Goal: Transaction & Acquisition: Purchase product/service

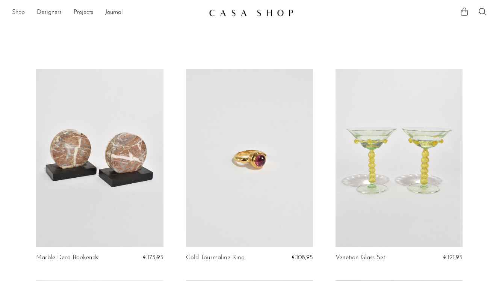
click at [21, 10] on link "Shop" at bounding box center [18, 13] width 13 height 10
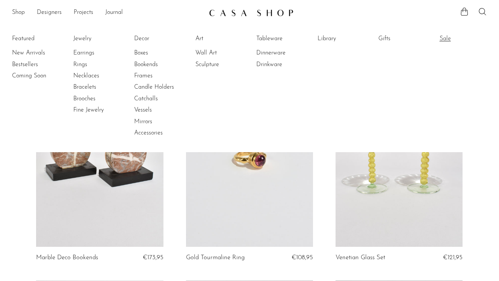
click at [442, 39] on link "Sale" at bounding box center [468, 39] width 56 height 8
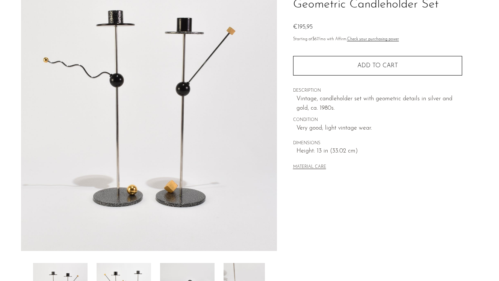
scroll to position [63, 0]
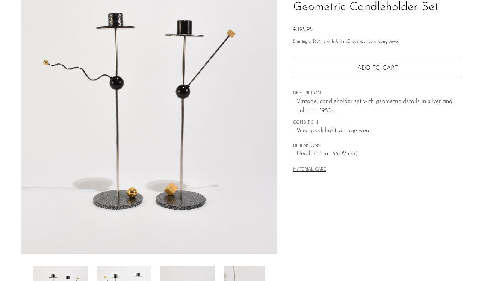
click at [251, 102] on img at bounding box center [149, 113] width 256 height 282
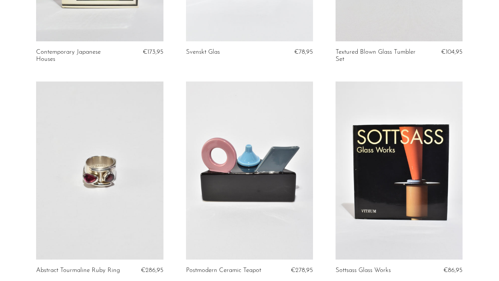
scroll to position [2525, 0]
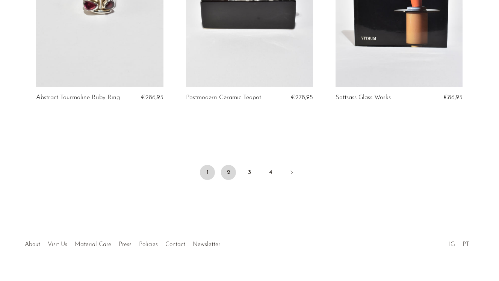
click at [231, 165] on link "2" at bounding box center [228, 172] width 15 height 15
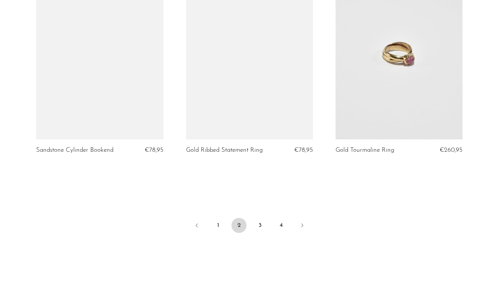
scroll to position [2440, 0]
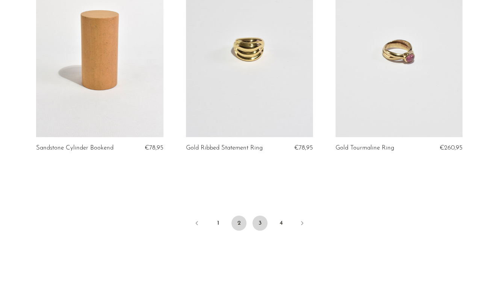
click at [263, 228] on link "3" at bounding box center [259, 223] width 15 height 15
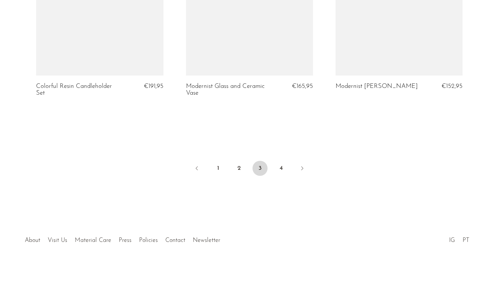
scroll to position [2539, 0]
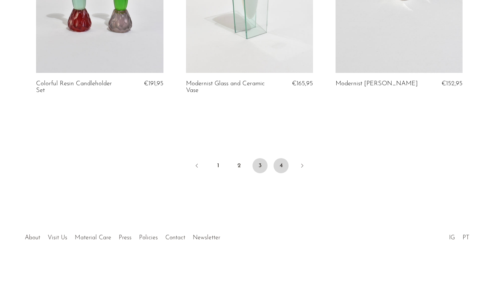
click at [280, 158] on link "4" at bounding box center [280, 165] width 15 height 15
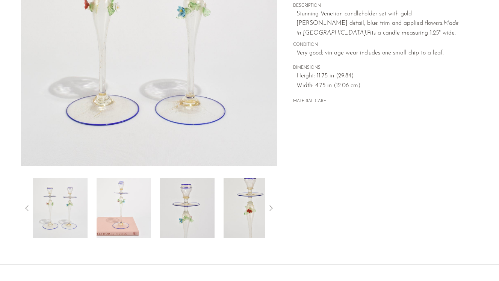
scroll to position [208, 0]
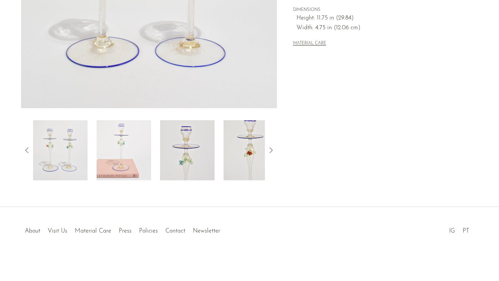
click at [204, 140] on img at bounding box center [187, 150] width 54 height 60
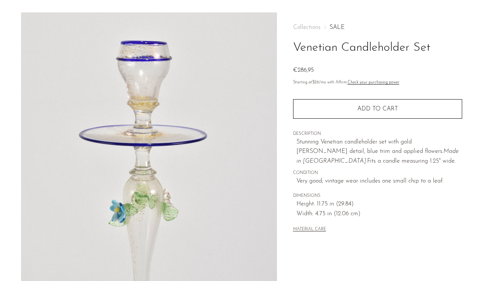
scroll to position [21, 0]
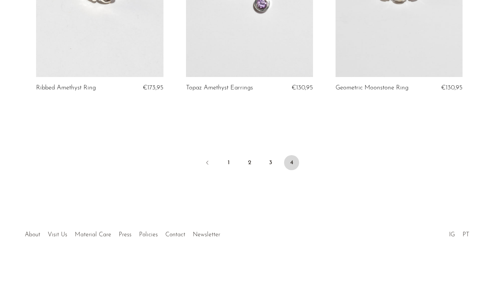
scroll to position [1673, 0]
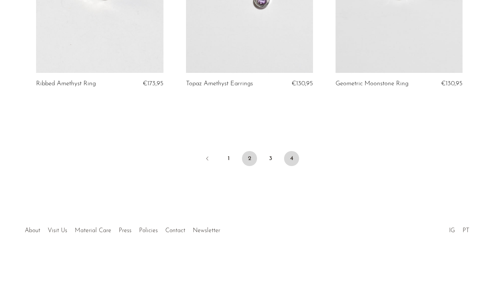
click at [252, 158] on link "2" at bounding box center [249, 158] width 15 height 15
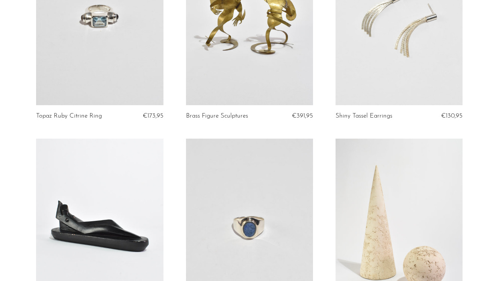
scroll to position [574, 0]
